Goal: Find specific fact: Find specific fact

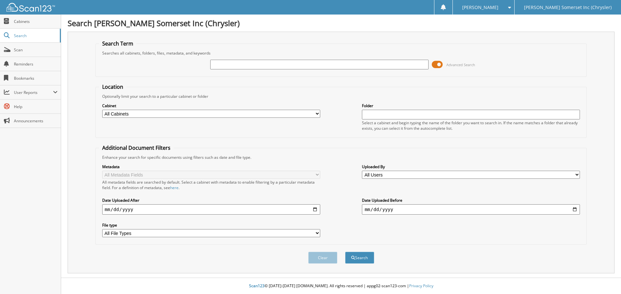
paste input "JH273764"
type input "JH273764"
click at [345, 252] on button "Search" at bounding box center [359, 258] width 29 height 12
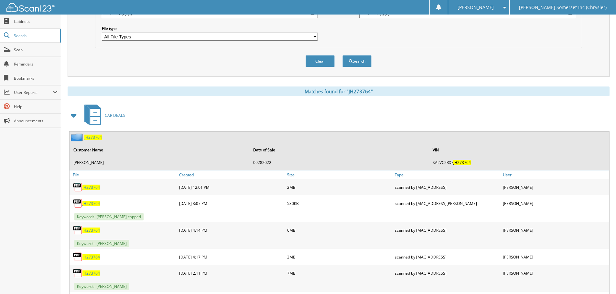
scroll to position [231, 0]
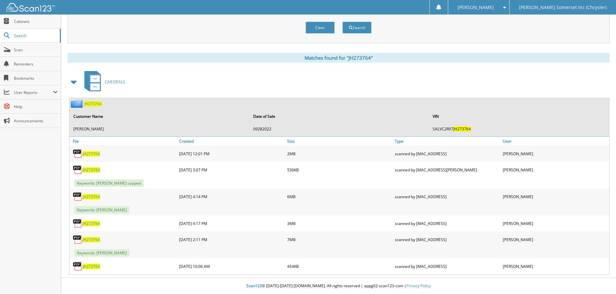
click at [82, 195] on img at bounding box center [78, 197] width 10 height 10
click at [90, 198] on span "JH273764" at bounding box center [90, 196] width 17 height 5
